Goal: Task Accomplishment & Management: Manage account settings

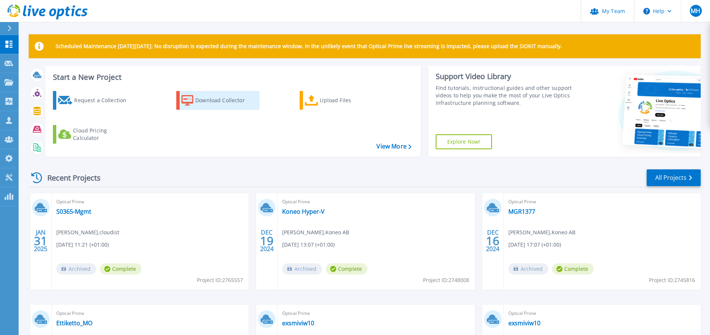
click at [217, 102] on div "Download Collector" at bounding box center [225, 100] width 60 height 15
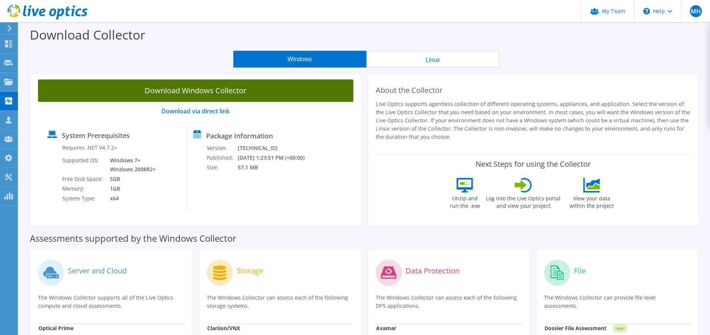
click at [237, 95] on link "Download Windows Collector" at bounding box center [195, 90] width 315 height 22
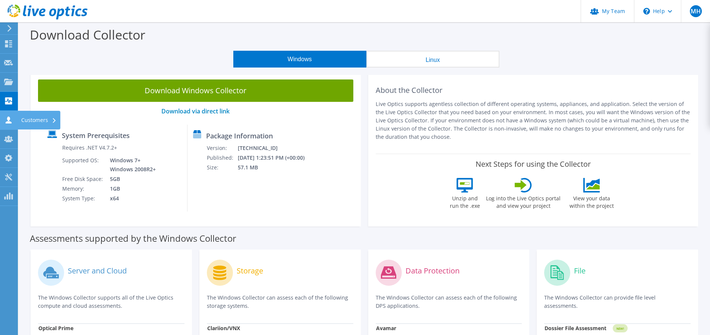
click at [20, 120] on div "Customers" at bounding box center [39, 120] width 43 height 19
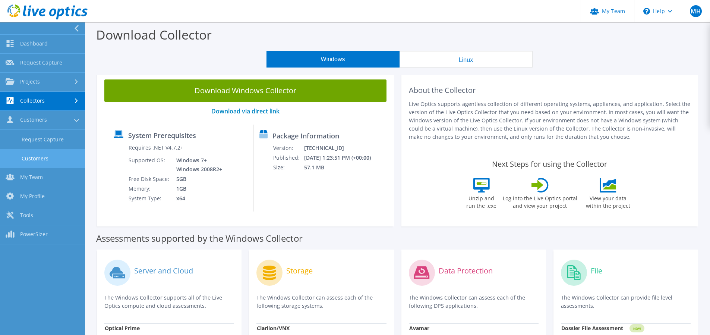
click at [41, 158] on link "Customers" at bounding box center [42, 158] width 85 height 19
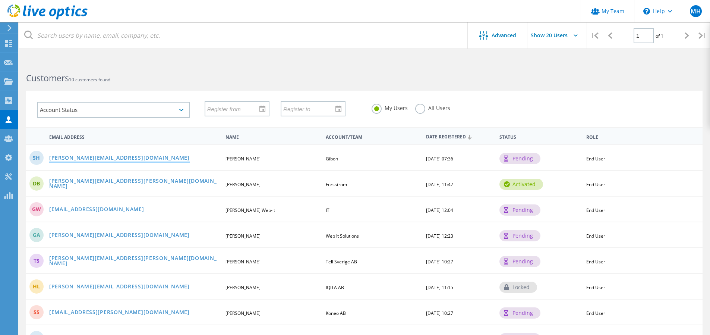
click at [102, 156] on link "[PERSON_NAME][EMAIL_ADDRESS][DOMAIN_NAME]" at bounding box center [119, 158] width 140 height 6
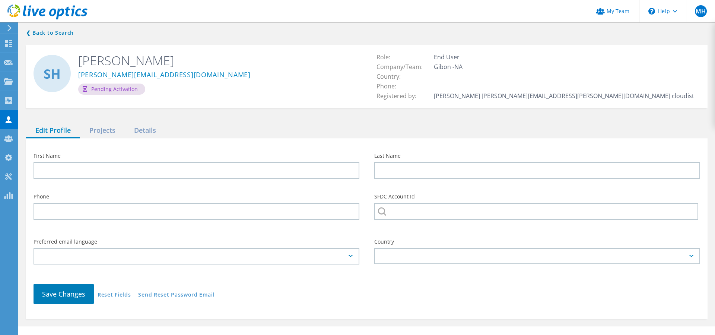
type input "[PERSON_NAME]"
type input "Havlund"
type input "Gibon"
type input "English"
click at [110, 127] on div "Projects" at bounding box center [102, 130] width 45 height 15
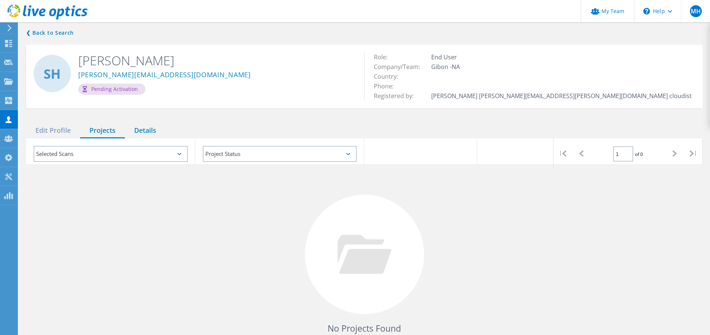
click at [159, 132] on div "Details" at bounding box center [145, 130] width 41 height 15
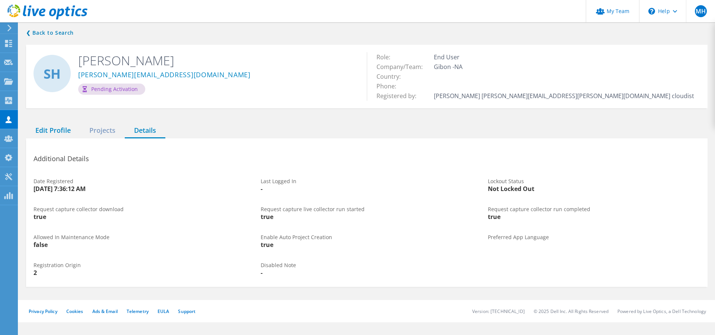
click at [65, 129] on div "Edit Profile" at bounding box center [53, 130] width 54 height 15
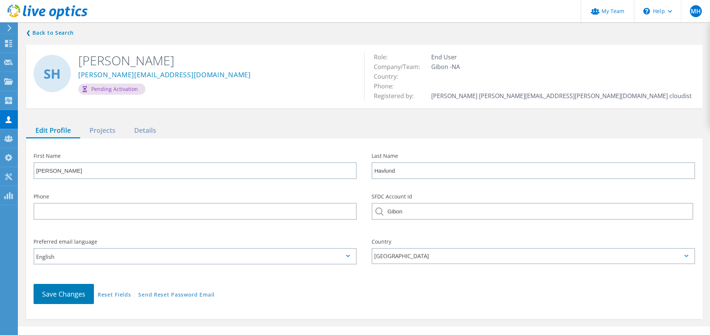
click at [53, 40] on div "❮ Back to Search [PERSON_NAME] [EMAIL_ADDRESS][DOMAIN_NAME] Pending Activation …" at bounding box center [364, 173] width 691 height 305
click at [46, 34] on link "❮ Back to Search" at bounding box center [51, 32] width 51 height 9
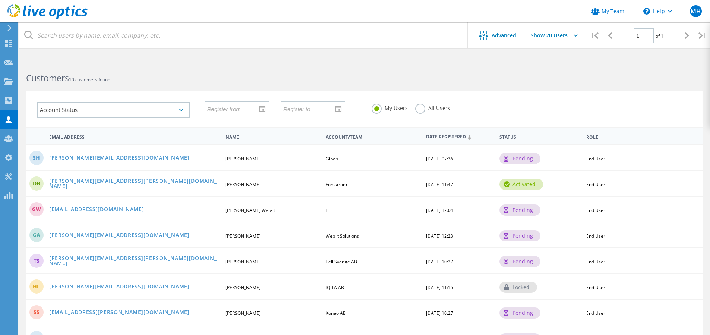
click at [501, 78] on div "Customers 10 customers found" at bounding box center [364, 71] width 691 height 20
